Goal: Task Accomplishment & Management: Complete application form

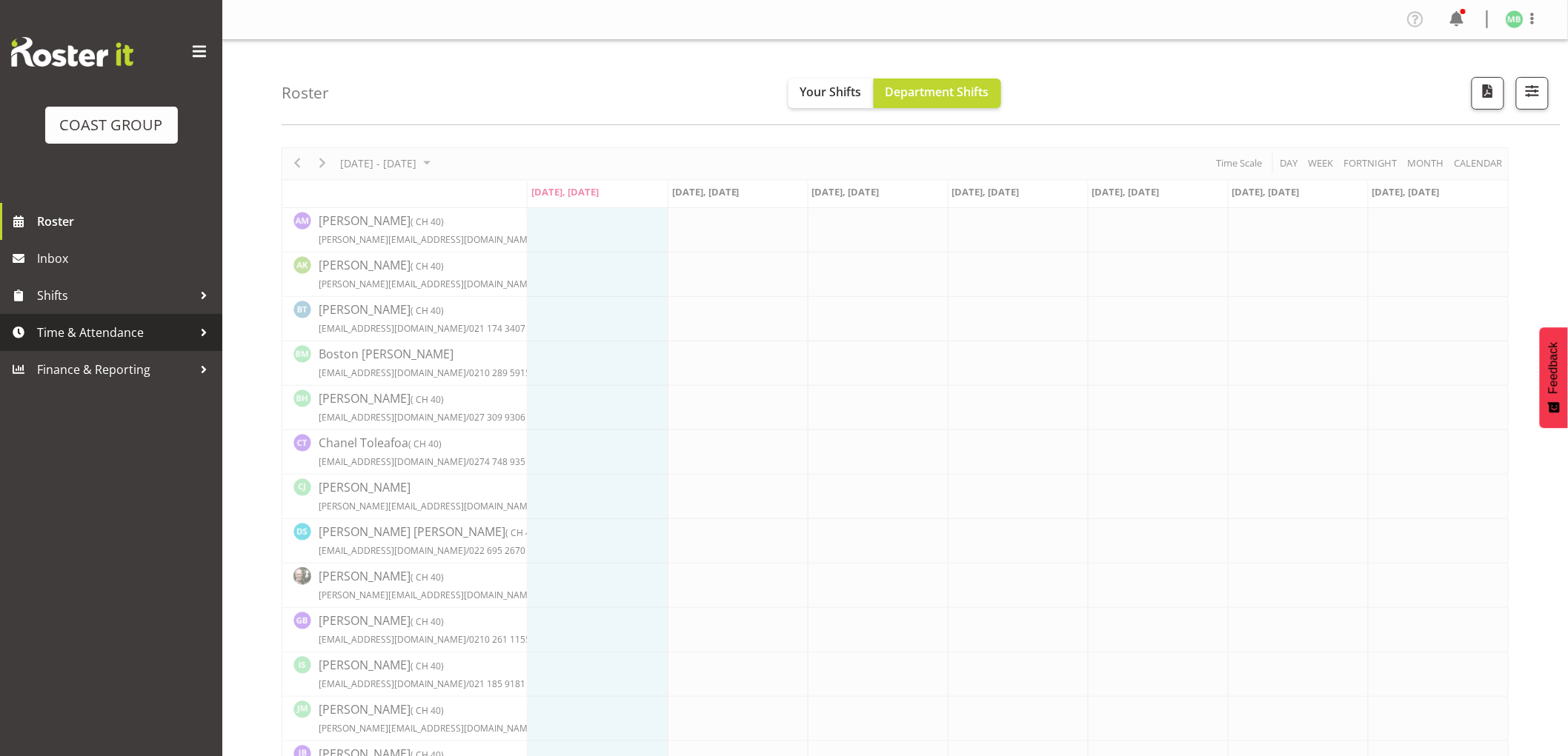
click at [105, 336] on span "Time & Attendance" at bounding box center [115, 332] width 156 height 22
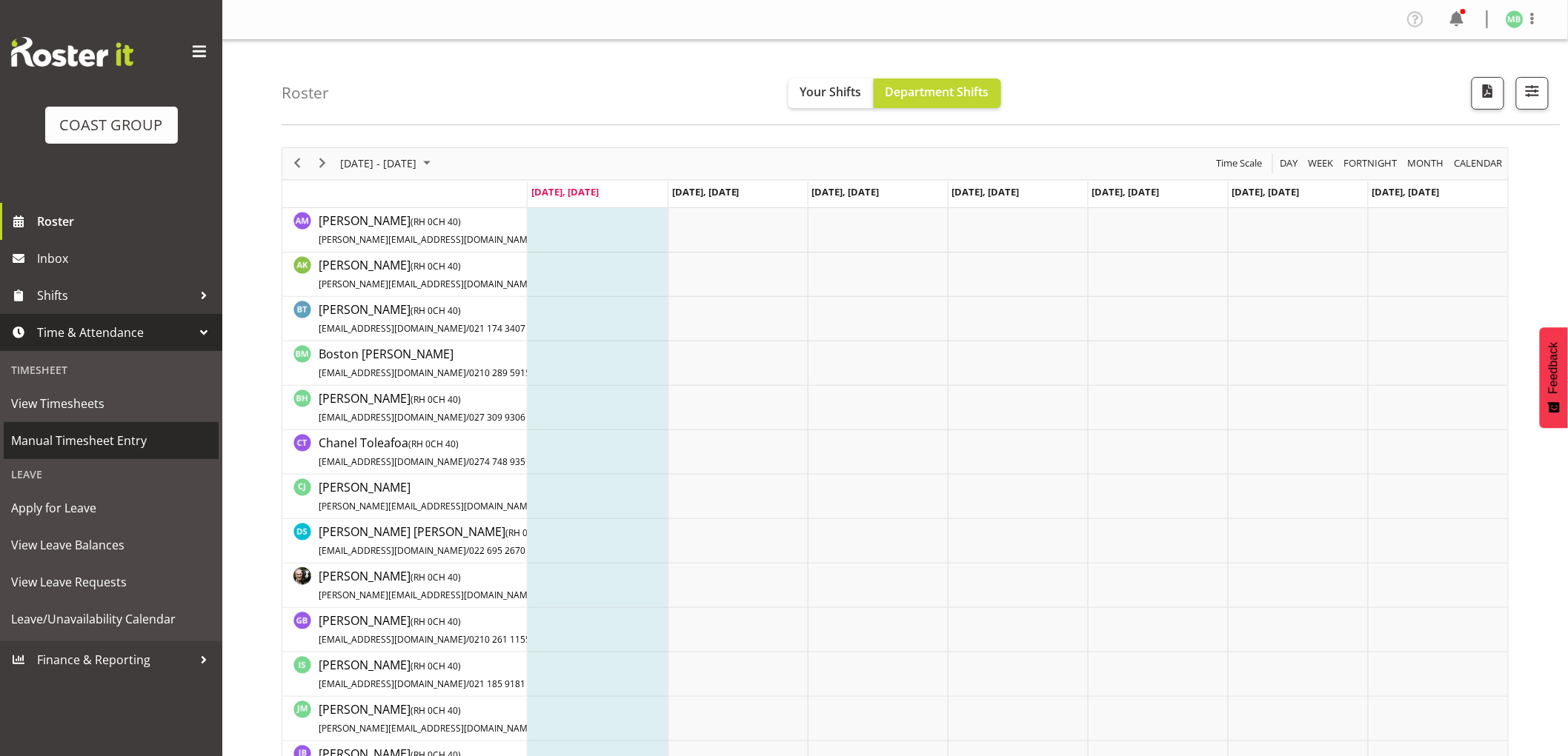
click at [115, 440] on span "Manual Timesheet Entry" at bounding box center [111, 440] width 200 height 22
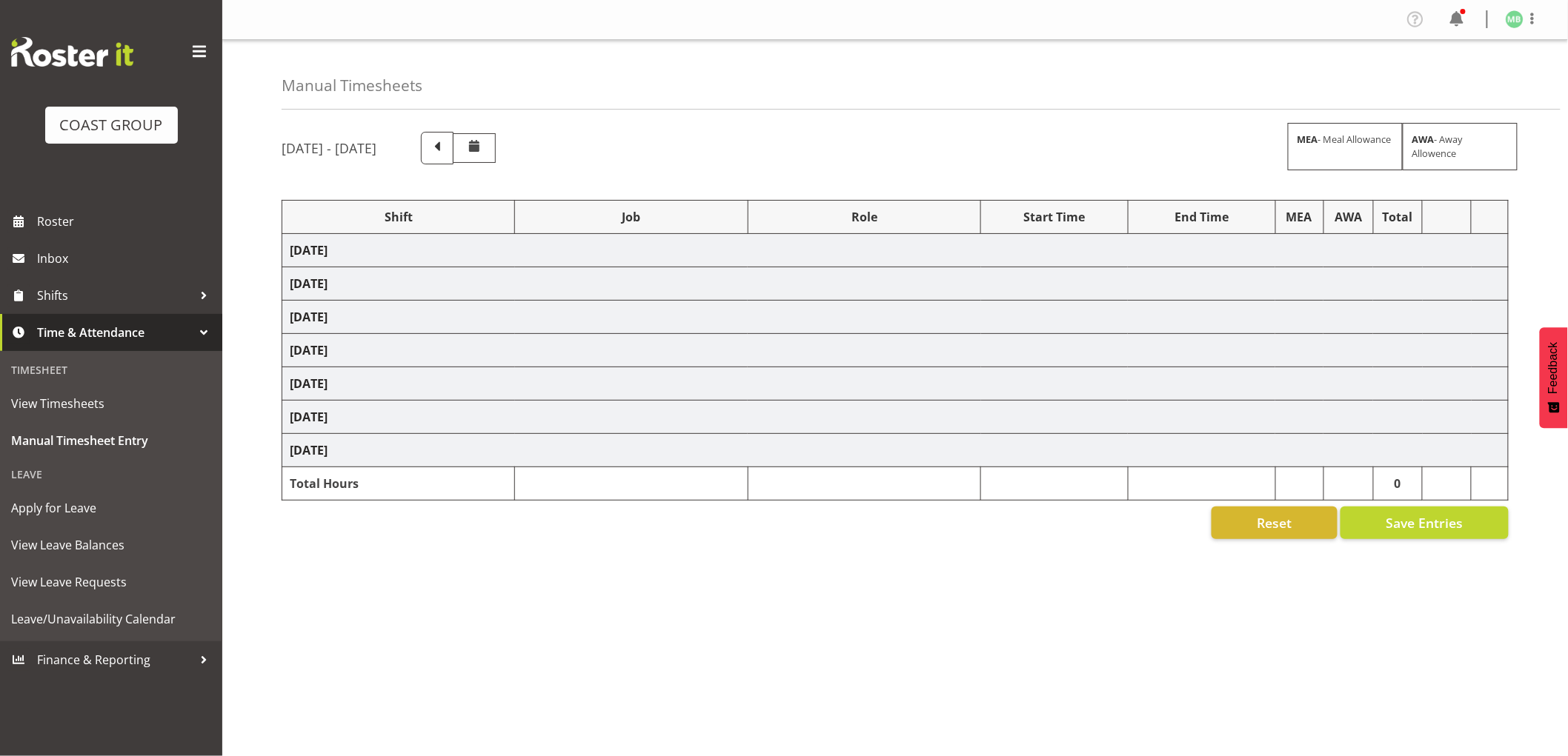
select select "16481"
select select "9464"
select select "16481"
select select "9464"
select select "16481"
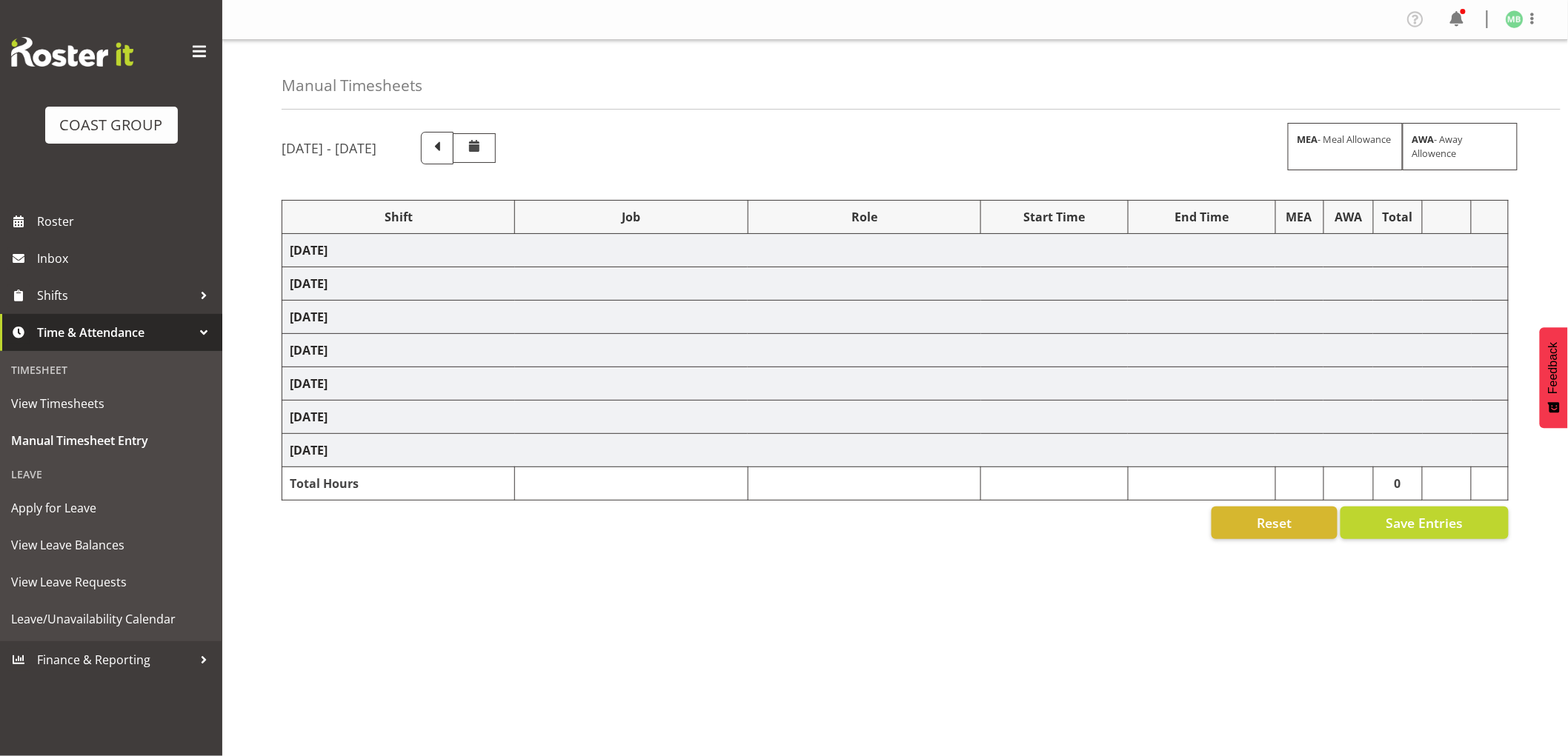
select select "9464"
select select "16481"
select select "9464"
select select "16481"
select select "9464"
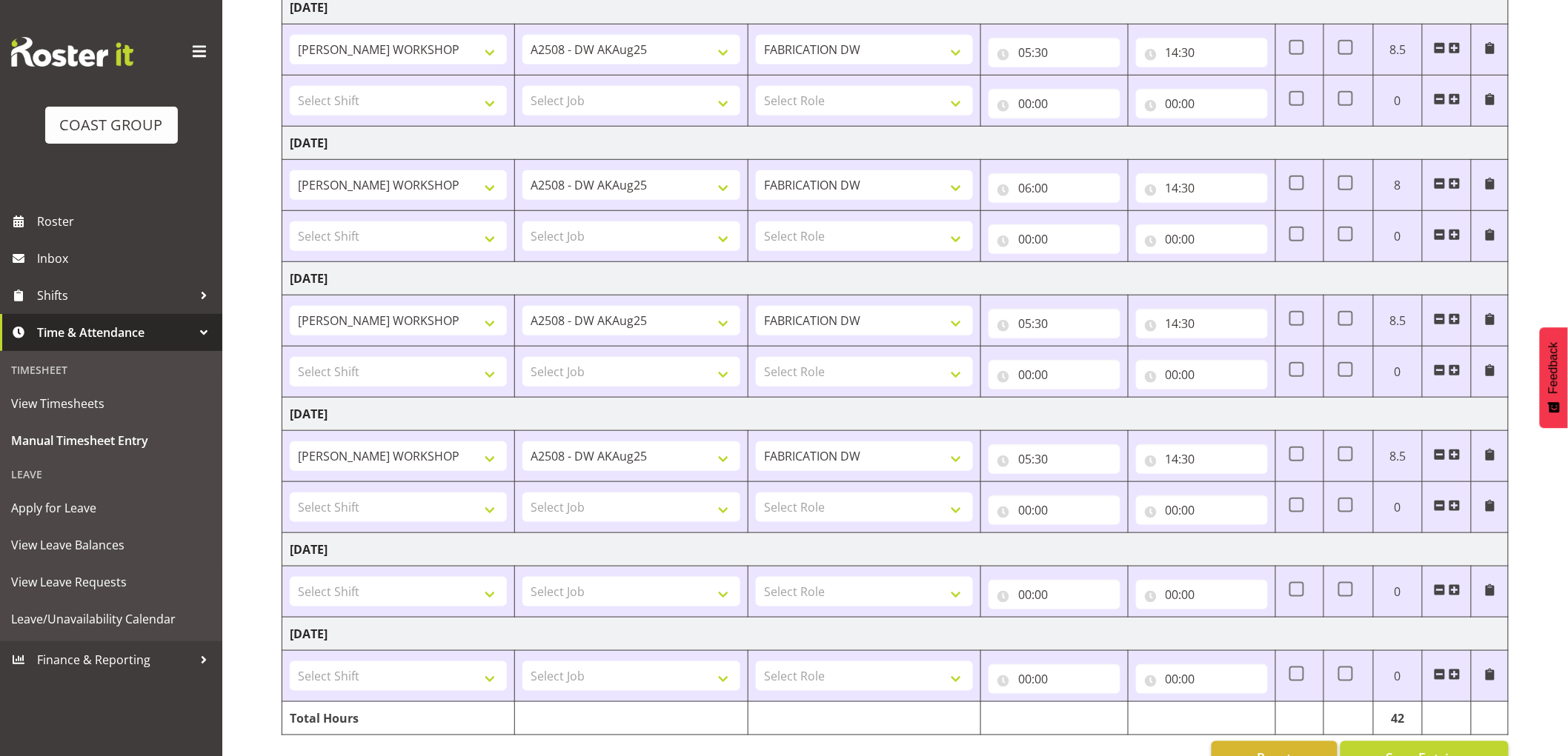
scroll to position [421, 0]
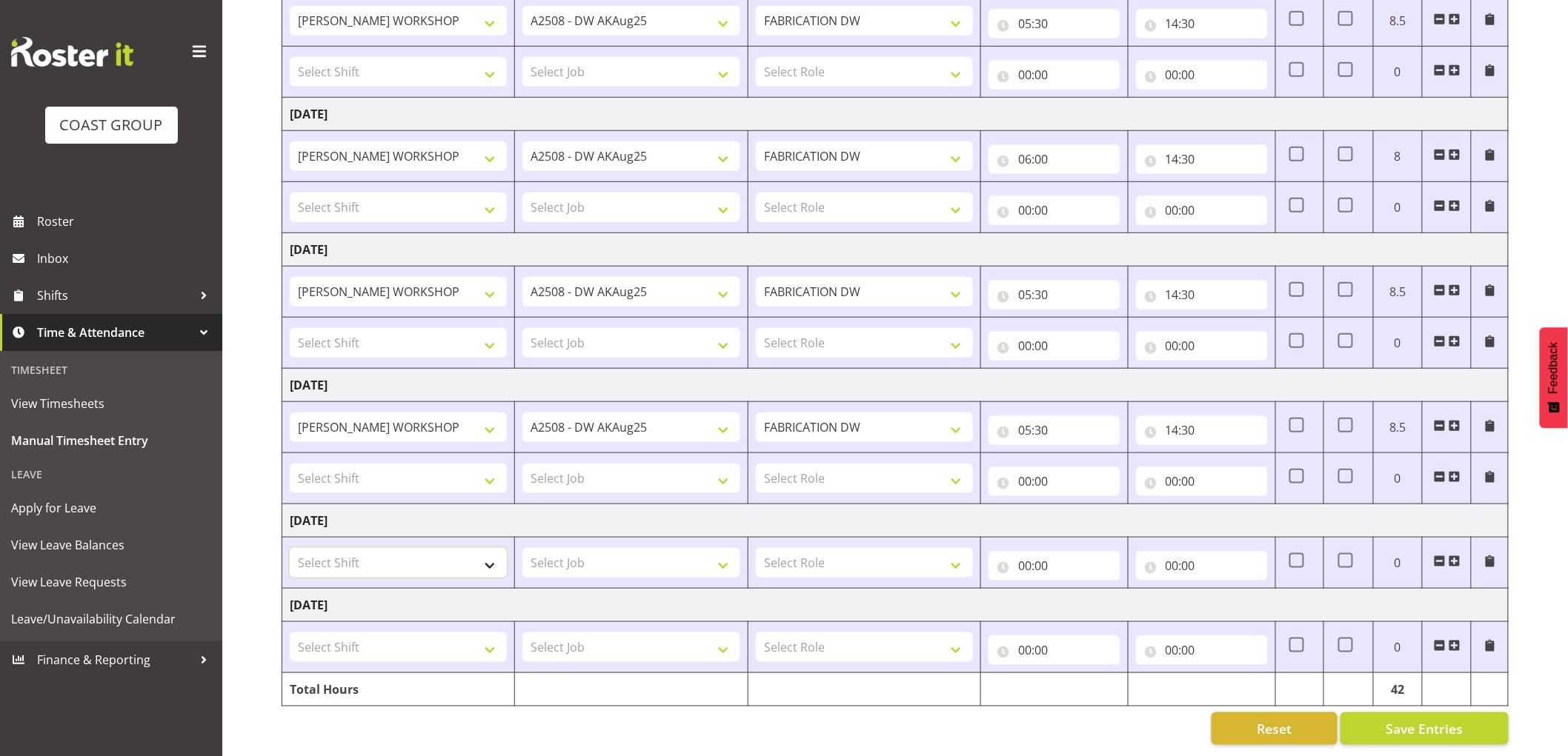
click at [351, 552] on select "Select Shift AKL SIGN ADMIN1 (LEAVE ALONE, DONT MAKE INACTIVE) CD AKL city CD T…" at bounding box center [398, 563] width 218 height 30
select select "16481"
click at [290, 548] on select "Select Shift AKL SIGN ADMIN1 (LEAVE ALONE, DONT MAKE INACTIVE) CD AKL city CD T…" at bounding box center [398, 563] width 218 height 30
click at [592, 550] on select "Select Job 1 Carlton Events 1 Carlton Hamilton 1 Carlton Wellington 1 EHS WAREH…" at bounding box center [630, 563] width 218 height 30
select select "9464"
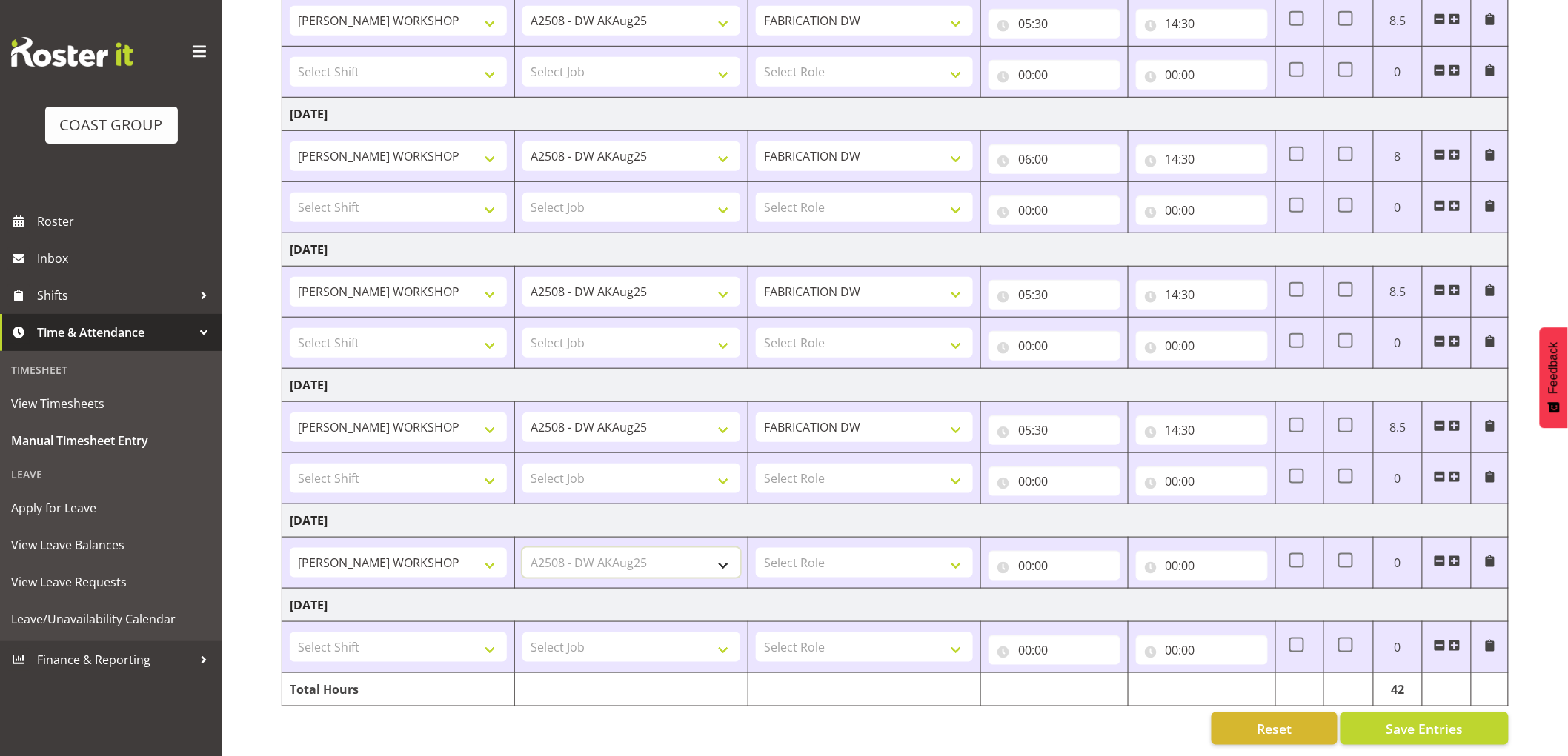
click at [522, 548] on select "Select Job 1 Carlton Events 1 Carlton Hamilton 1 Carlton Wellington 1 EHS WAREH…" at bounding box center [630, 563] width 218 height 30
click at [813, 548] on select "Select Role FABRICATION DW" at bounding box center [865, 563] width 218 height 30
select select "543"
click at [756, 548] on select "Select Role FABRICATION DW" at bounding box center [865, 563] width 218 height 30
click at [1026, 552] on input "00:00" at bounding box center [1054, 566] width 131 height 30
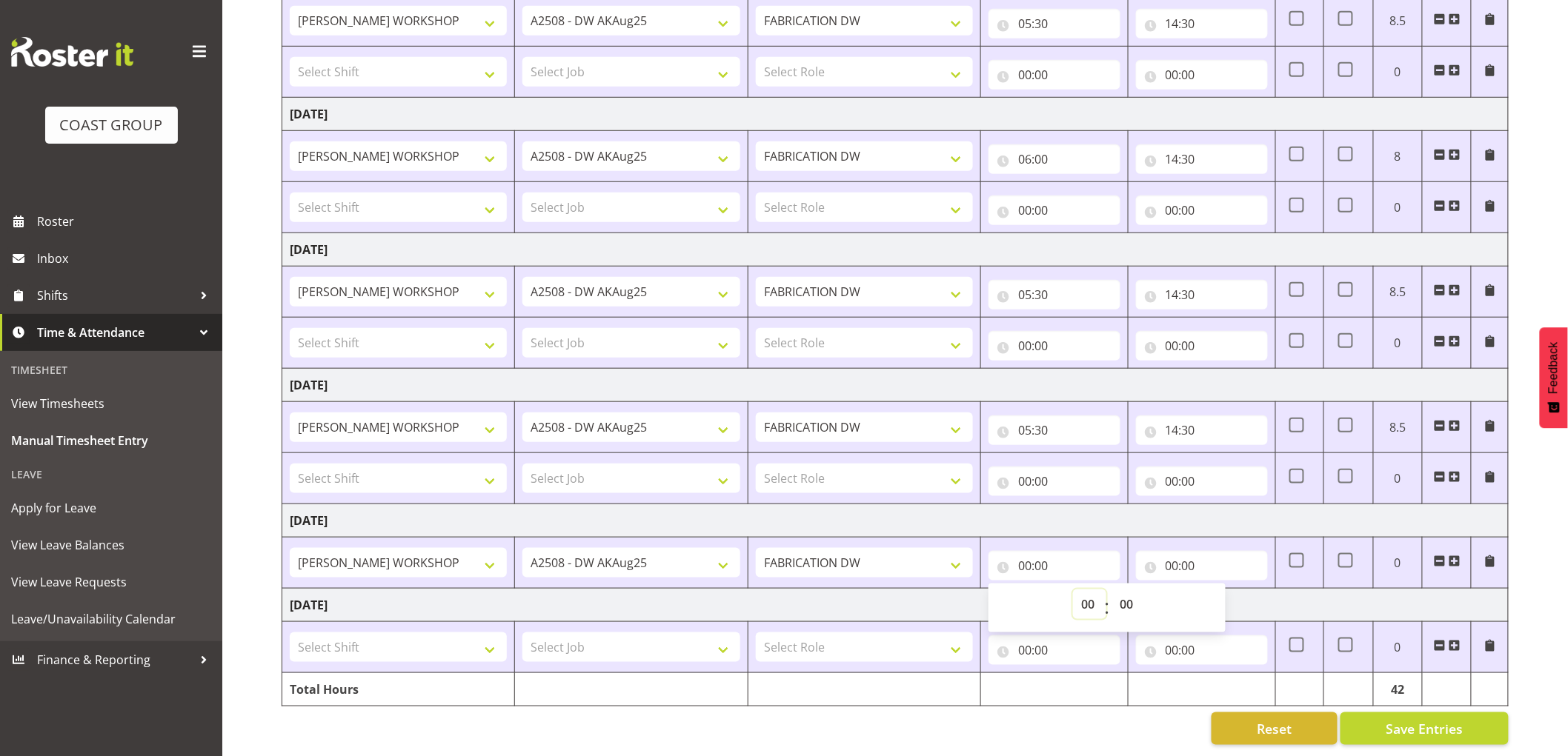
click at [1085, 595] on select "00 01 02 03 04 05 06 07 08 09 10 11 12 13 14 15 16 17 18 19 20 21 22 23" at bounding box center [1089, 604] width 33 height 30
select select "5"
click at [1073, 589] on select "00 01 02 03 04 05 06 07 08 09 10 11 12 13 14 15 16 17 18 19 20 21 22 23" at bounding box center [1089, 604] width 33 height 30
type input "05:00"
drag, startPoint x: 1124, startPoint y: 589, endPoint x: 1127, endPoint y: 582, distance: 7.6
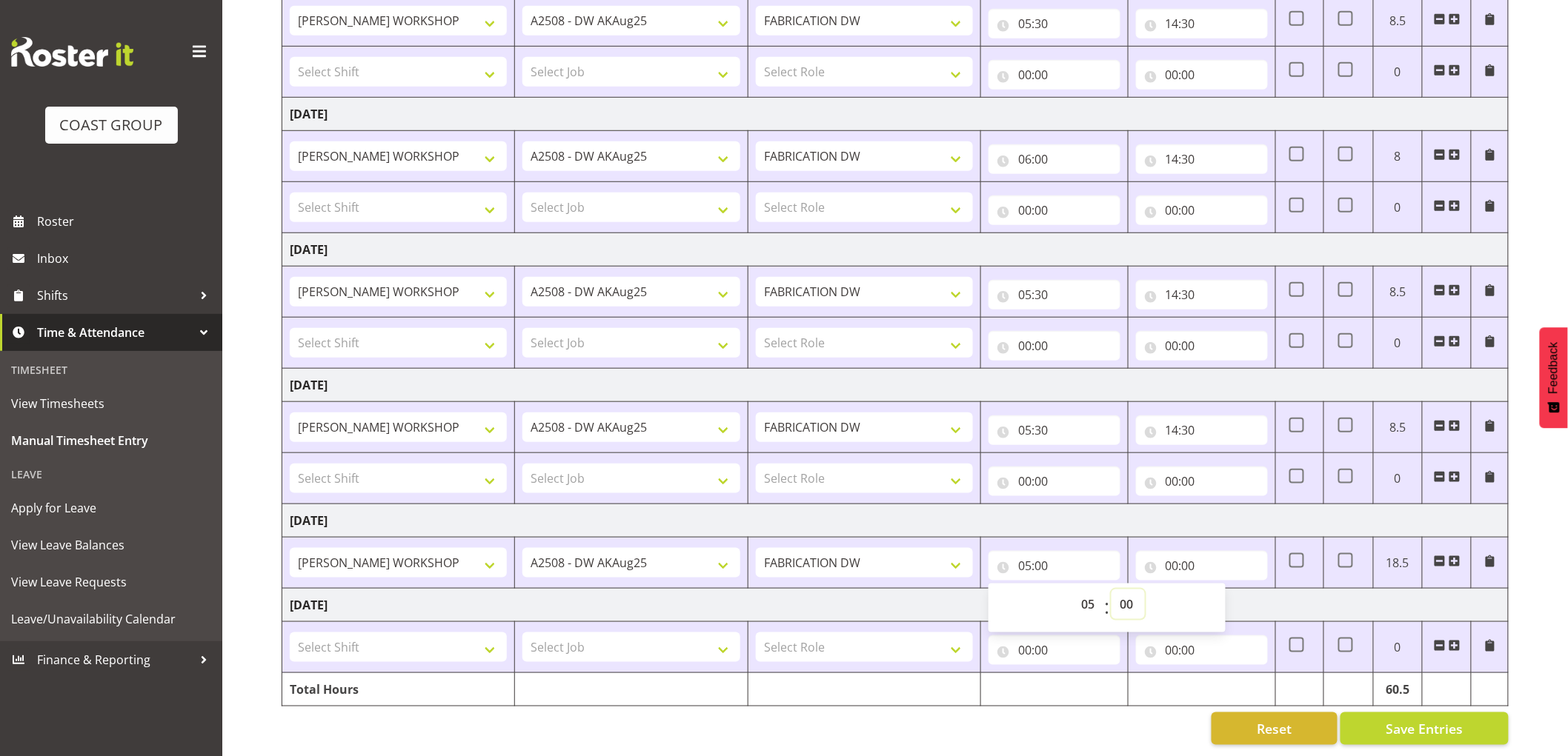
click at [1124, 589] on select "00 01 02 03 04 05 06 07 08 09 10 11 12 13 14 15 16 17 18 19 20 21 22 23 24 25 2…" at bounding box center [1128, 604] width 33 height 30
select select "30"
click at [1112, 589] on select "00 01 02 03 04 05 06 07 08 09 10 11 12 13 14 15 16 17 18 19 20 21 22 23 24 25 2…" at bounding box center [1128, 604] width 33 height 30
type input "05:30"
click at [1176, 552] on input "00:00" at bounding box center [1201, 566] width 131 height 30
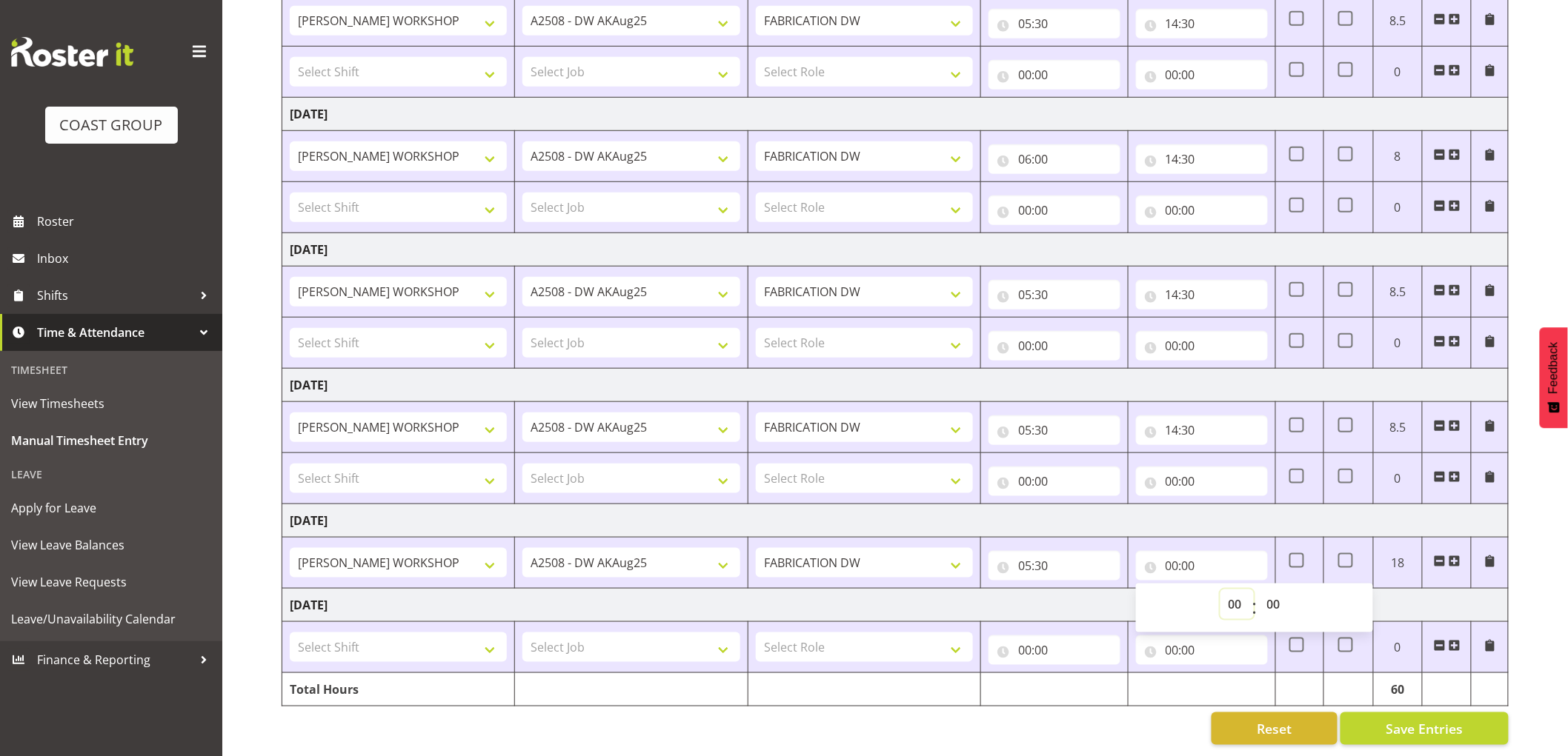
click at [1232, 589] on select "00 01 02 03 04 05 06 07 08 09 10 11 12 13 14 15 16 17 18 19 20 21 22 23" at bounding box center [1237, 604] width 33 height 30
select select "14"
click at [1220, 589] on select "00 01 02 03 04 05 06 07 08 09 10 11 12 13 14 15 16 17 18 19 20 21 22 23" at bounding box center [1237, 604] width 33 height 30
type input "14:00"
click at [1275, 589] on select "00 01 02 03 04 05 06 07 08 09 10 11 12 13 14 15 16 17 18 19 20 21 22 23 24 25 2…" at bounding box center [1276, 604] width 33 height 30
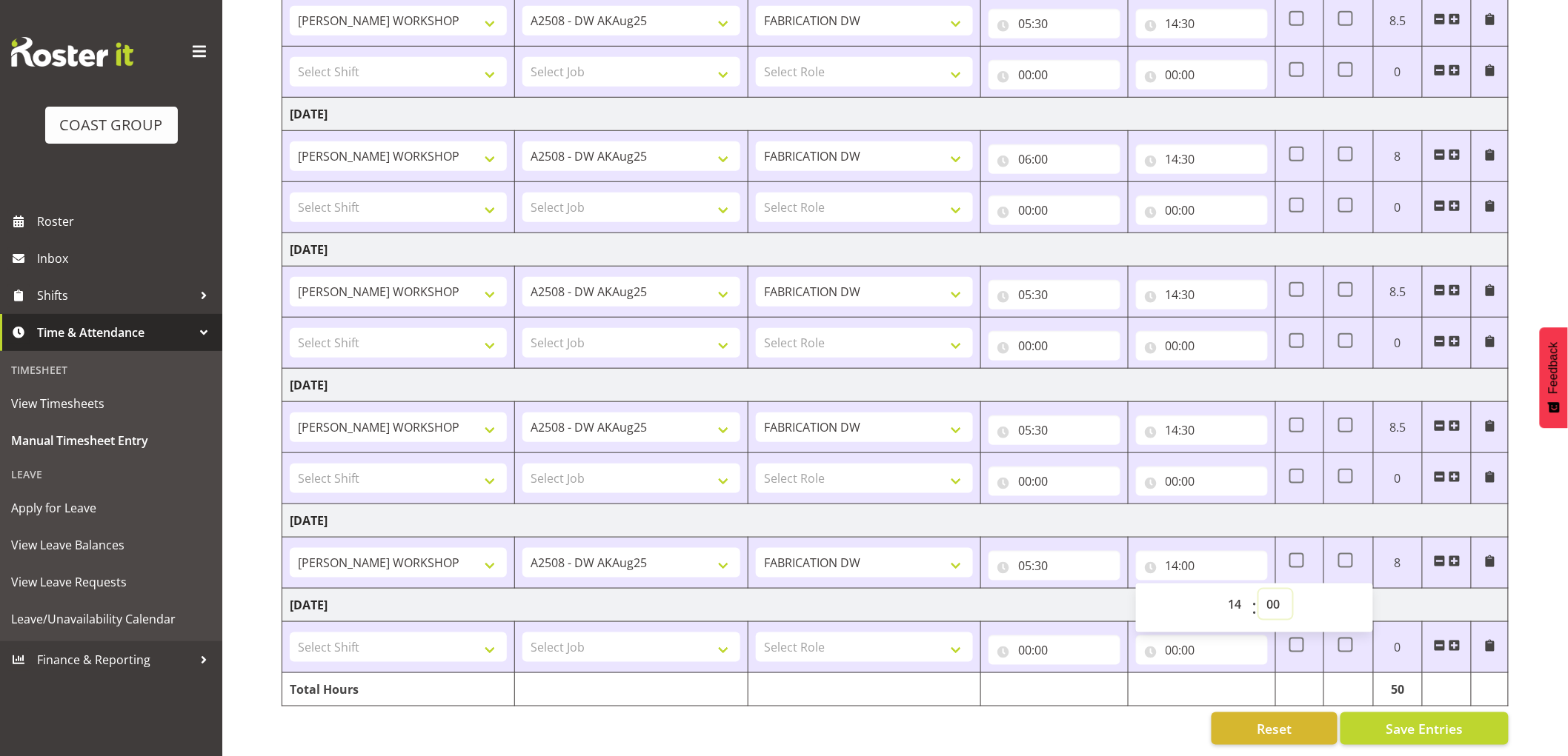
select select "30"
click at [1259, 589] on select "00 01 02 03 04 05 06 07 08 09 10 11 12 13 14 15 16 17 18 19 20 21 22 23 24 25 2…" at bounding box center [1276, 604] width 33 height 30
type input "14:30"
click at [1549, 548] on div "August 13th - August 19th 2025 MEA - Meal Allowance AWA - Away Allowence Shift …" at bounding box center [925, 234] width 1287 height 1043
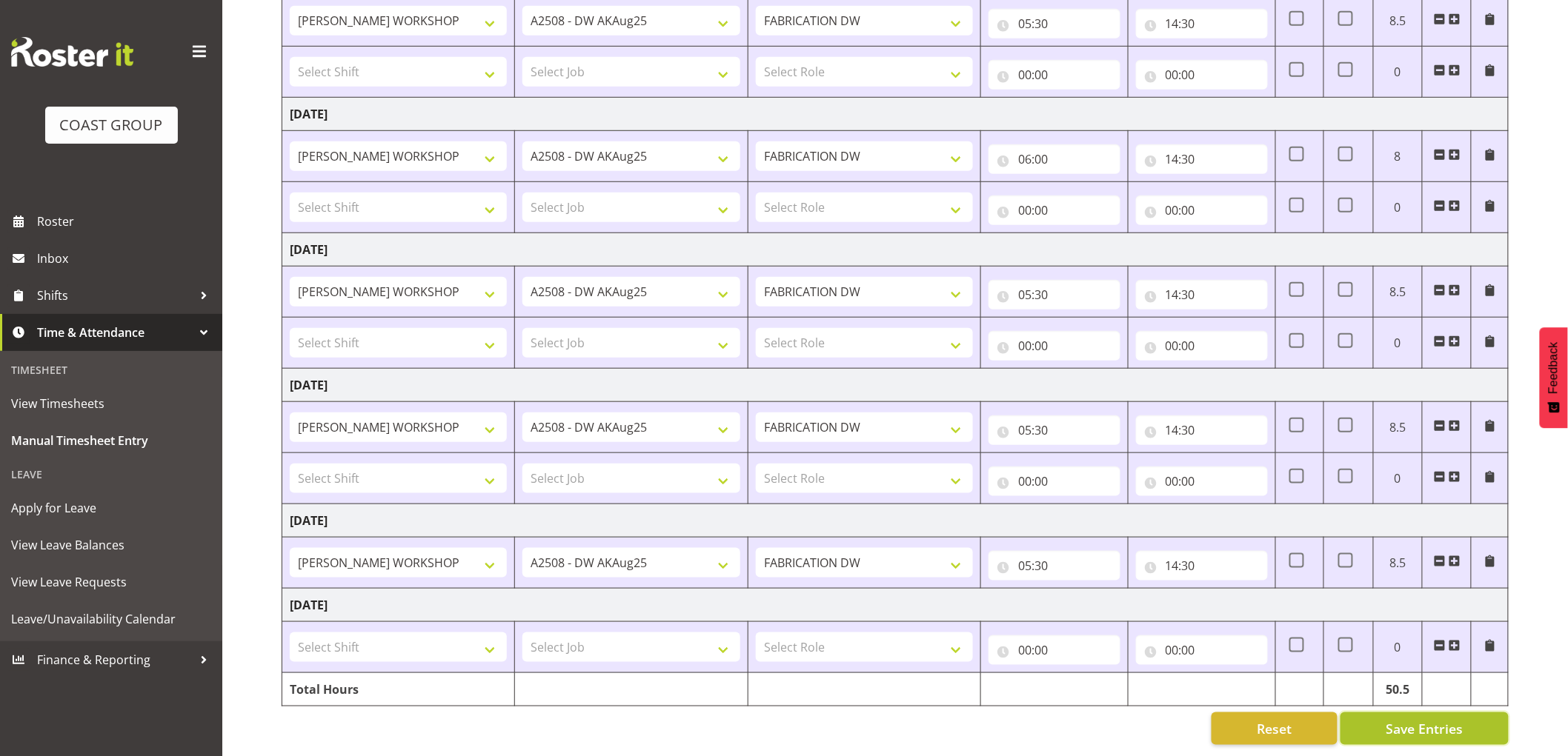
click at [1417, 719] on span "Save Entries" at bounding box center [1424, 728] width 77 height 19
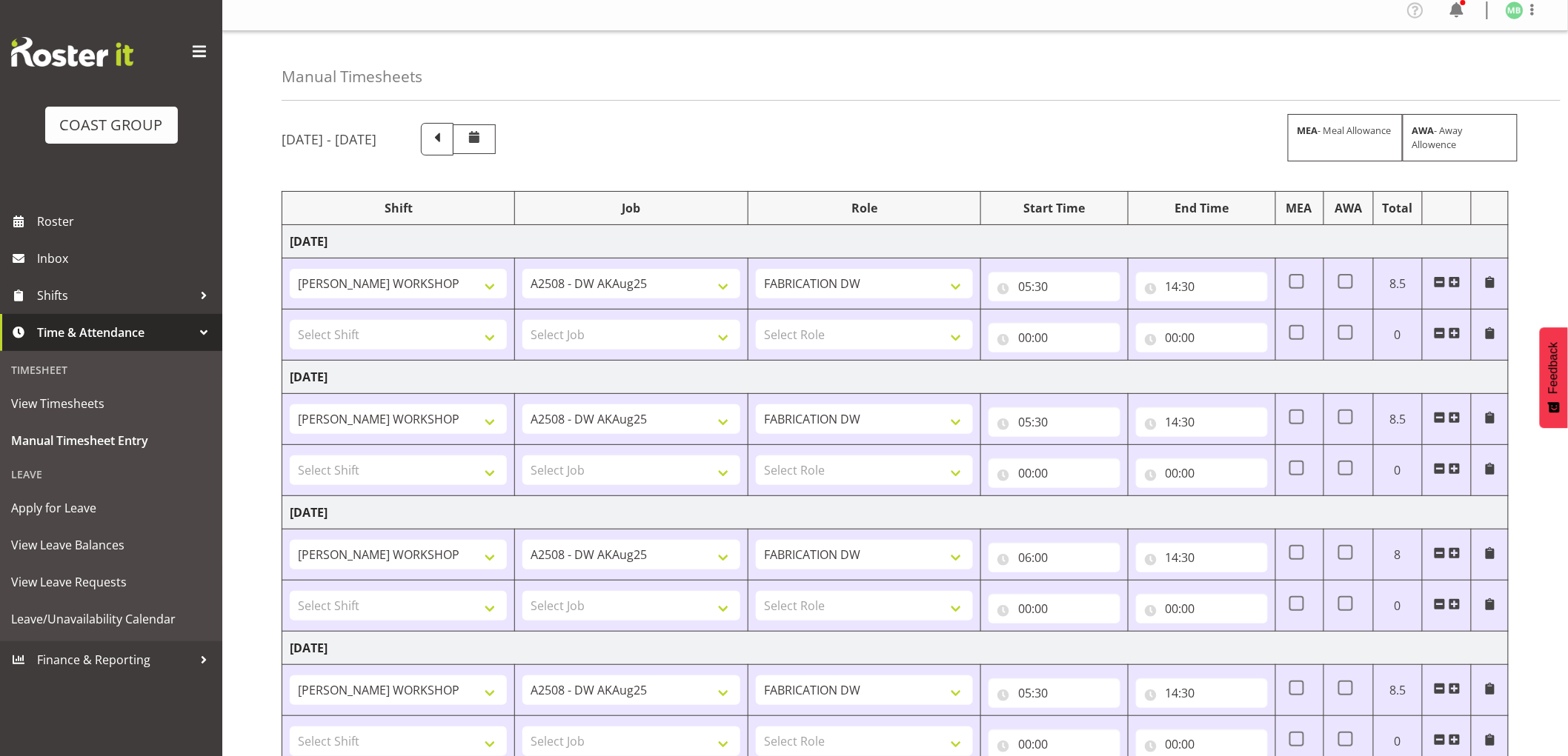
scroll to position [0, 0]
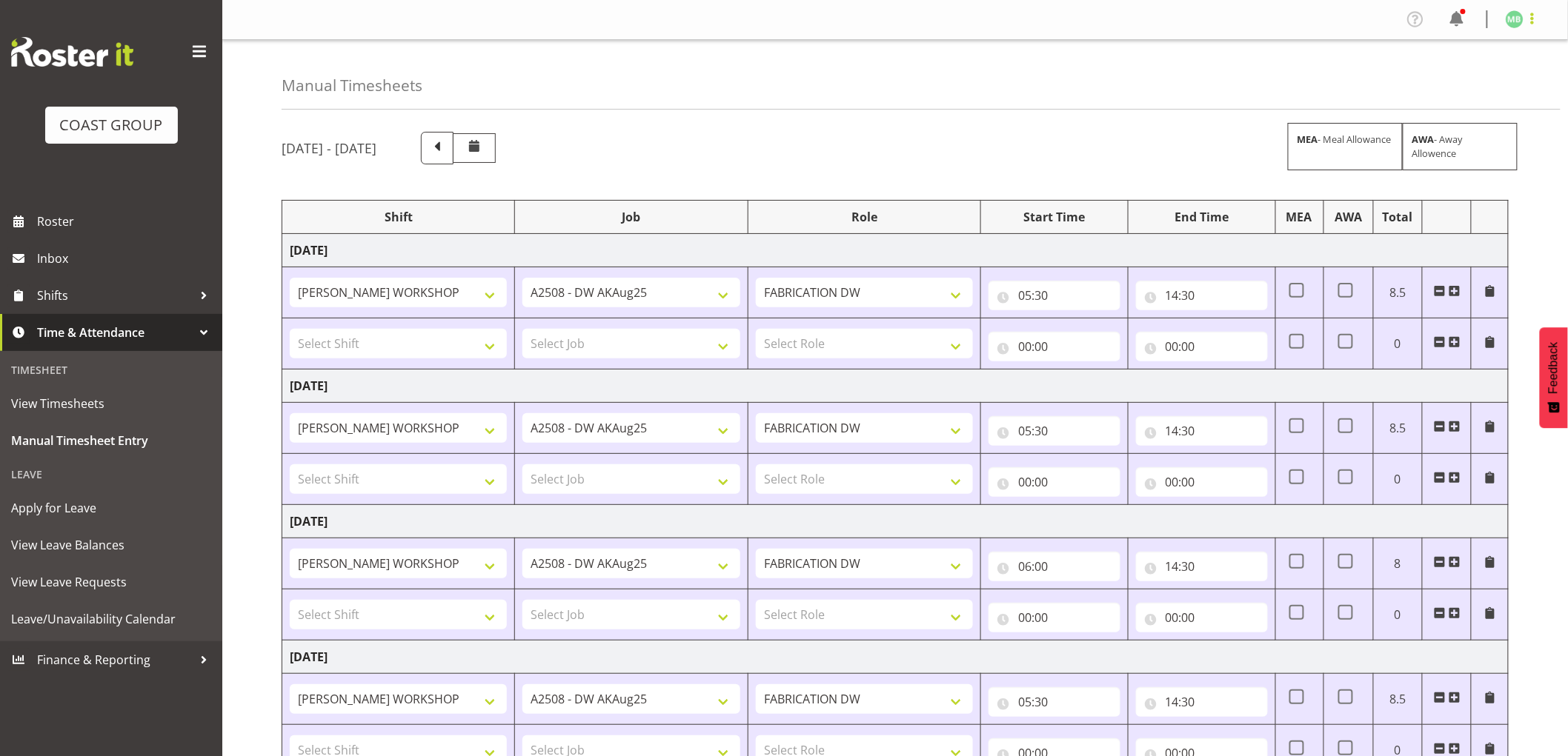
click at [1532, 13] on span at bounding box center [1532, 18] width 18 height 18
click at [1450, 80] on link "Log Out" at bounding box center [1470, 78] width 143 height 27
